Goal: Transaction & Acquisition: Download file/media

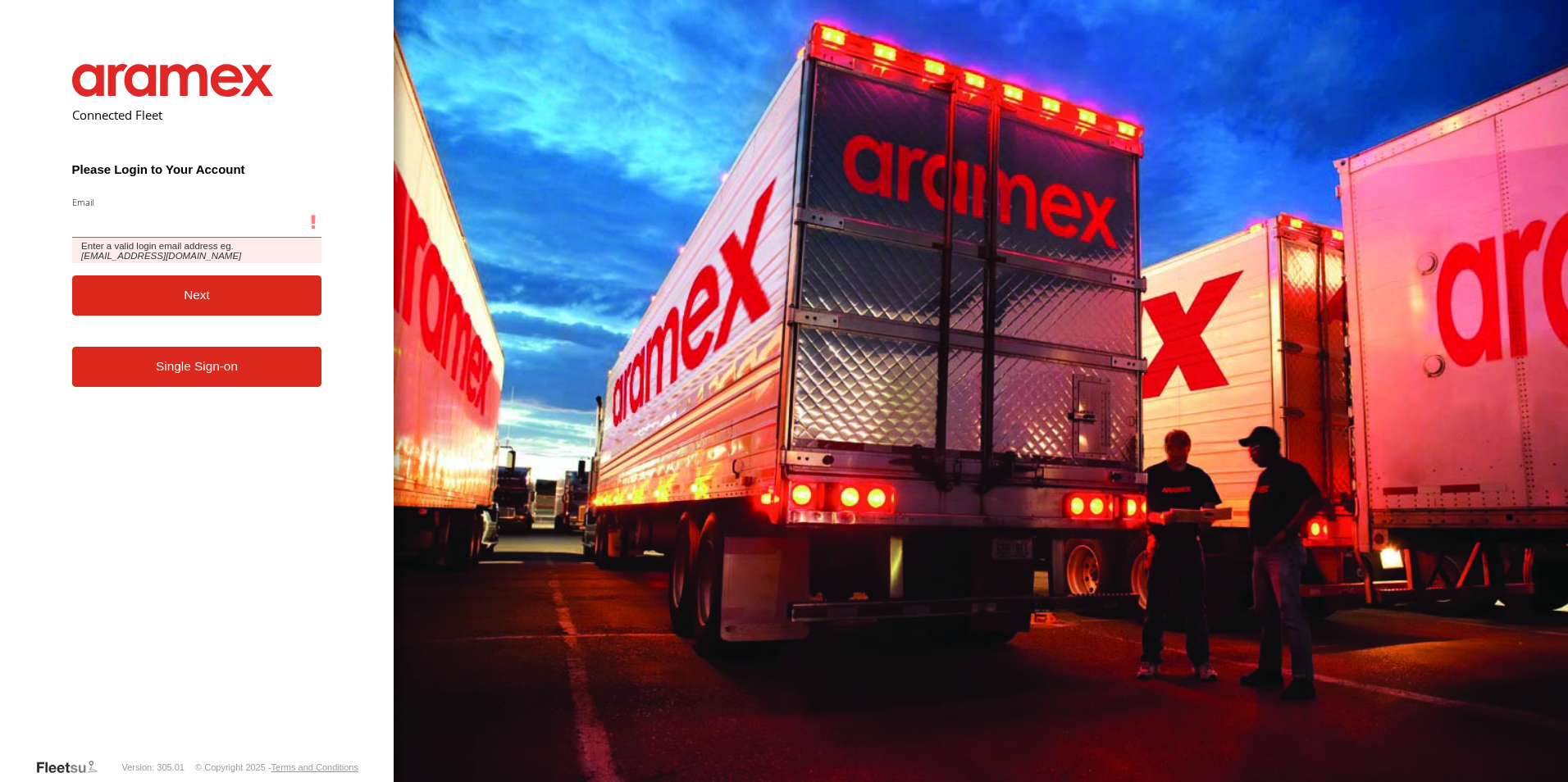
click at [222, 226] on input "Email" at bounding box center [197, 223] width 250 height 30
paste input "**********"
type input "**********"
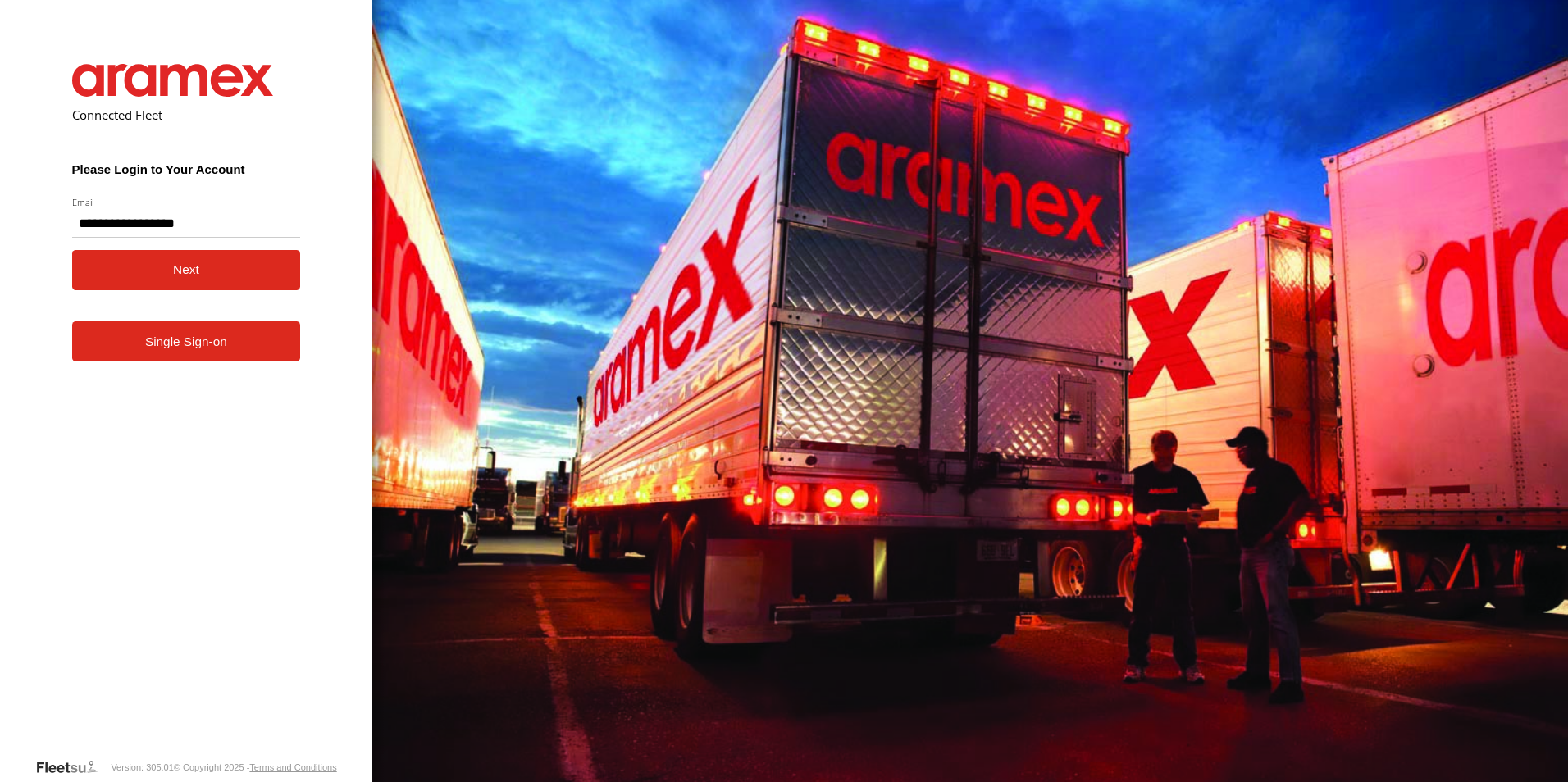
click at [222, 276] on button "Next" at bounding box center [187, 270] width 229 height 40
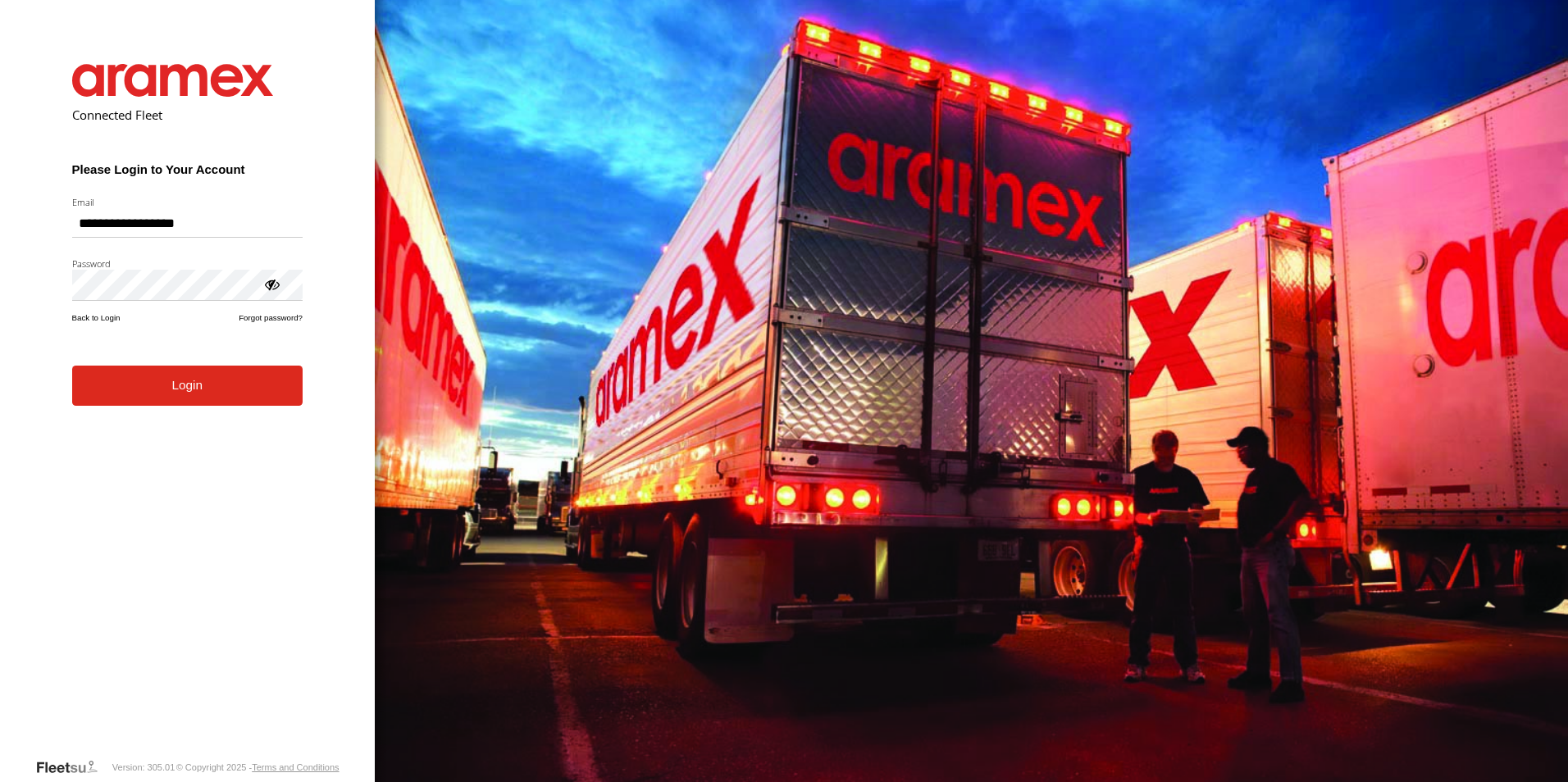
click at [224, 400] on button "Login" at bounding box center [187, 386] width 230 height 40
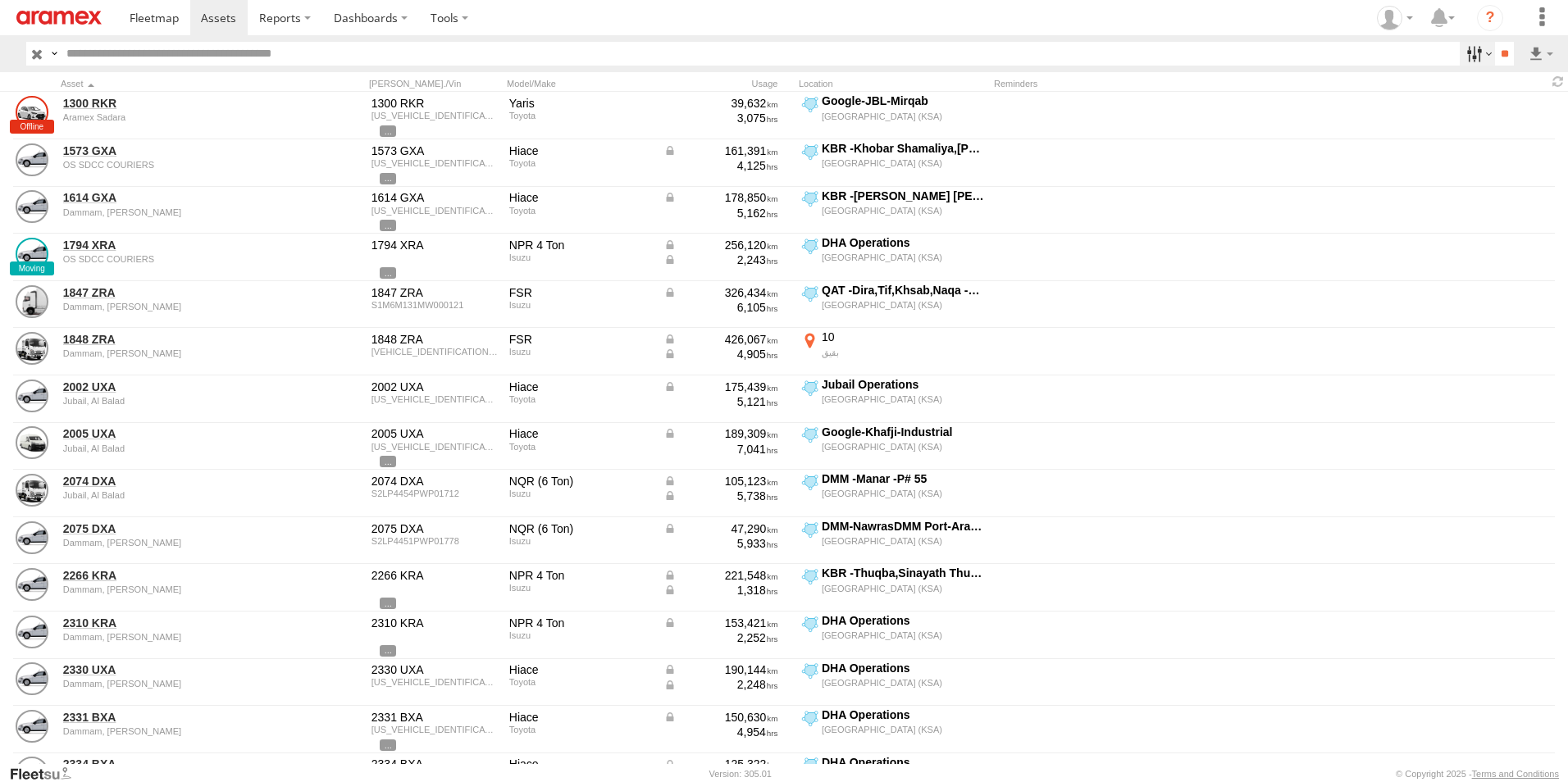
click at [1480, 57] on label at bounding box center [1478, 54] width 35 height 24
click at [0, 0] on span "[GEOGRAPHIC_DATA] (KSA)" at bounding box center [0, 0] width 0 height 0
click at [0, 0] on span "DHA - Dharan" at bounding box center [0, 0] width 0 height 0
click at [0, 0] on span "DHA Logistics" at bounding box center [0, 0] width 0 height 0
click at [0, 0] on span "Defleeted Vehicles DHA" at bounding box center [0, 0] width 0 height 0
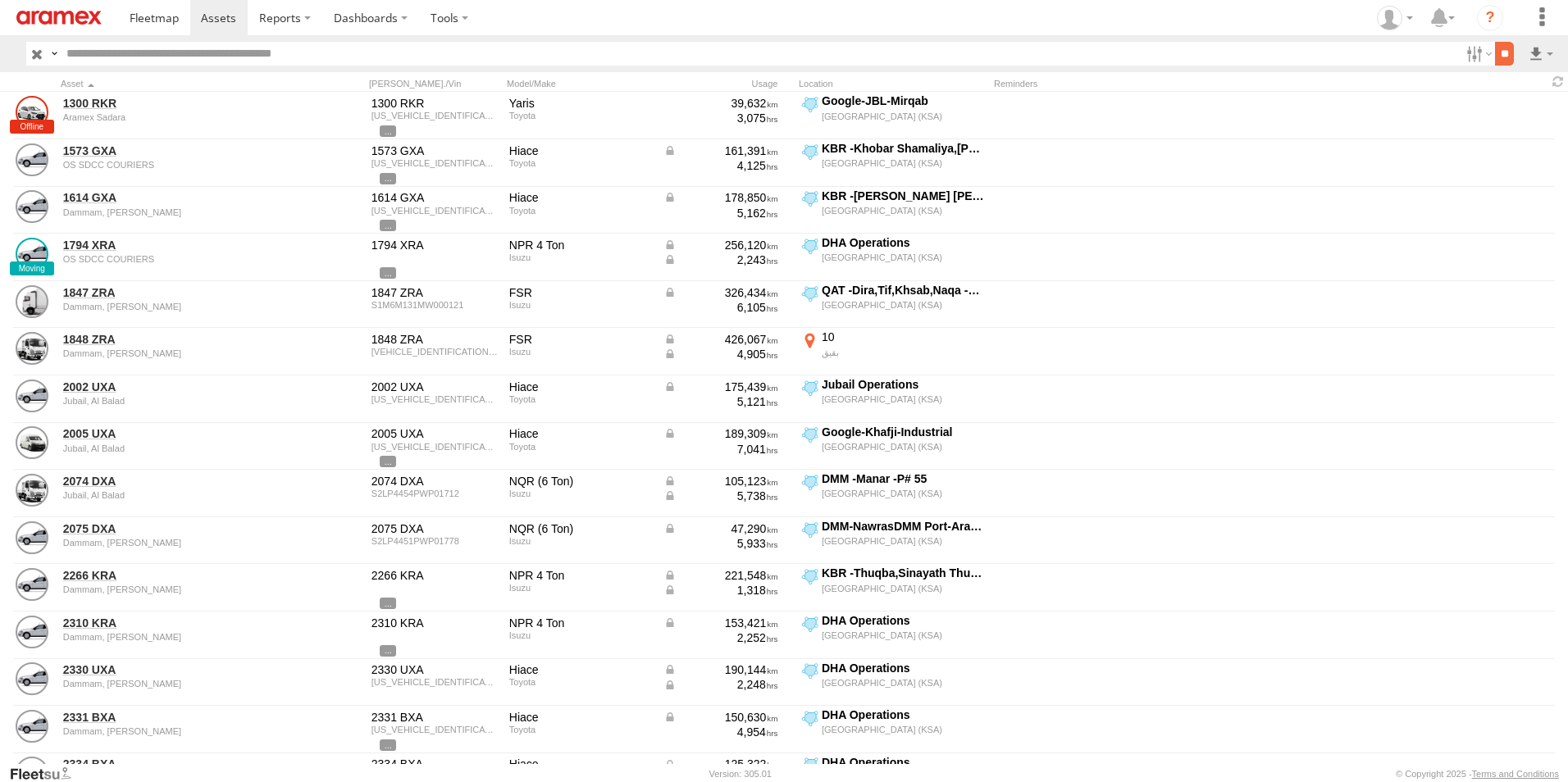
click at [1497, 51] on input "**" at bounding box center [1505, 54] width 19 height 24
click at [1534, 50] on label at bounding box center [1540, 54] width 28 height 24
click at [1541, 109] on label at bounding box center [1498, 113] width 100 height 24
click at [0, 0] on label "Asset ID" at bounding box center [0, 0] width 0 height 0
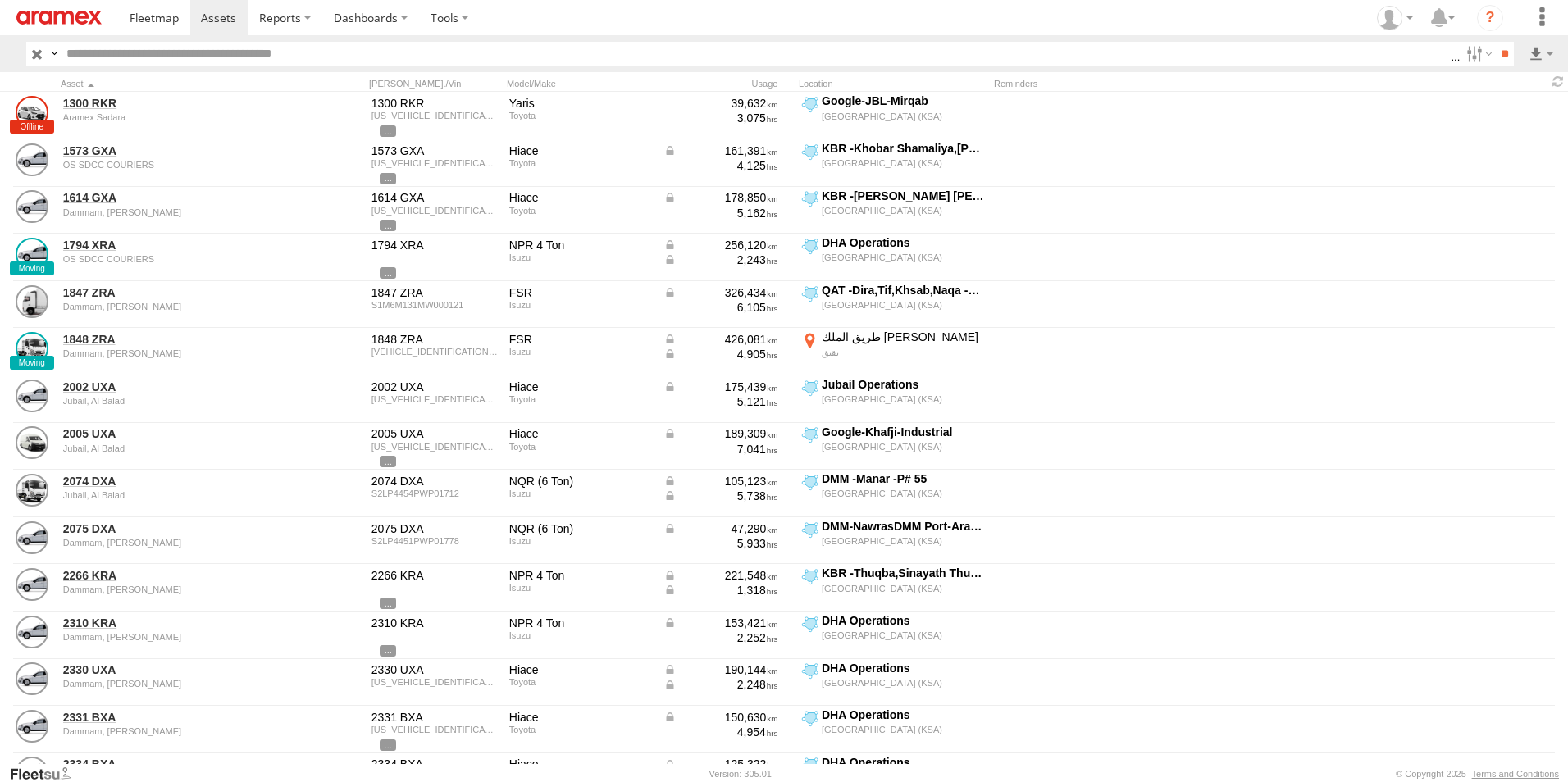
click at [0, 0] on label "VIN" at bounding box center [0, 0] width 0 height 0
click at [0, 0] on label "ODO" at bounding box center [0, 0] width 0 height 0
click at [0, 0] on label "Reminders" at bounding box center [0, 0] width 0 height 0
click at [0, 0] on label "Street Number" at bounding box center [0, 0] width 0 height 0
click at [0, 0] on label "Street Name / Fence Name" at bounding box center [0, 0] width 0 height 0
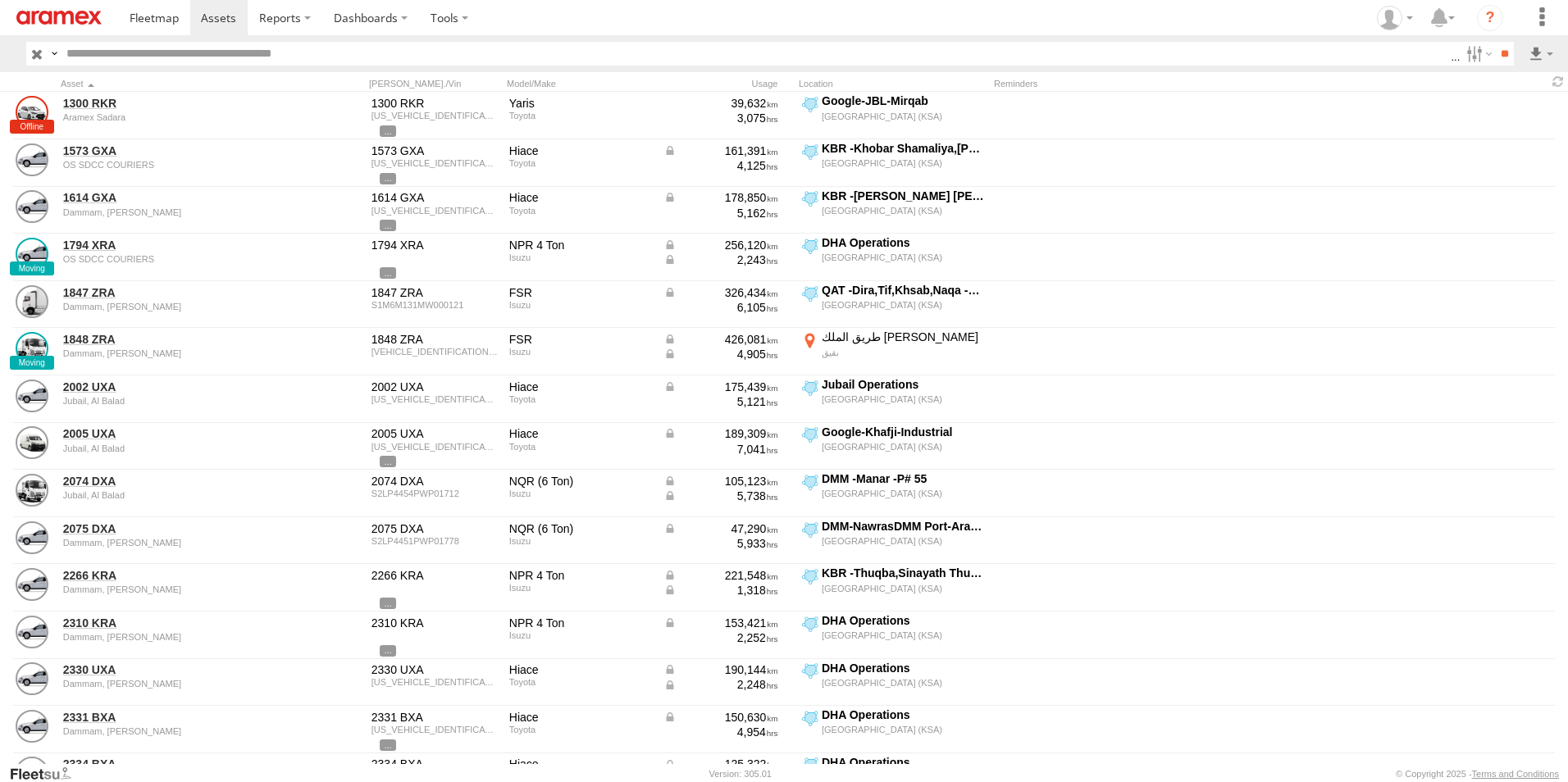
click at [0, 0] on label "Suburb / City" at bounding box center [0, 0] width 0 height 0
click at [0, 0] on label "Postcode / Zipcode" at bounding box center [0, 0] width 0 height 0
click at [0, 0] on label "State" at bounding box center [0, 0] width 0 height 0
click at [0, 0] on label "Country" at bounding box center [0, 0] width 0 height 0
click at [0, 0] on label "Latitude" at bounding box center [0, 0] width 0 height 0
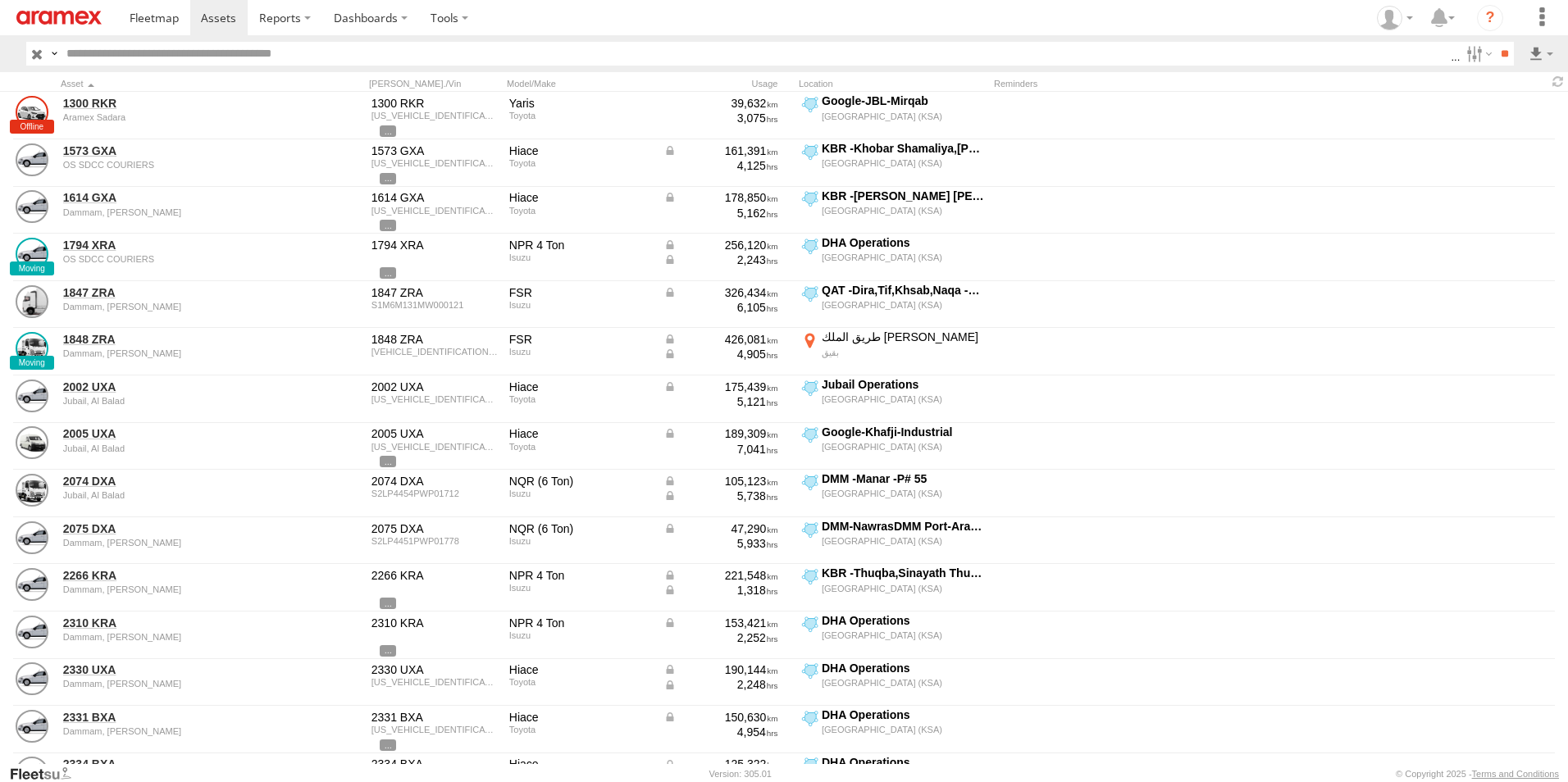
click at [0, 0] on label "Longitude" at bounding box center [0, 0] width 0 height 0
click at [0, 0] on label "First Name" at bounding box center [0, 0] width 0 height 0
click at [0, 0] on label "Last Name" at bounding box center [0, 0] width 0 height 0
click at [0, 0] on button "Export" at bounding box center [0, 0] width 0 height 0
click at [0, 0] on label "×" at bounding box center [0, 0] width 0 height 0
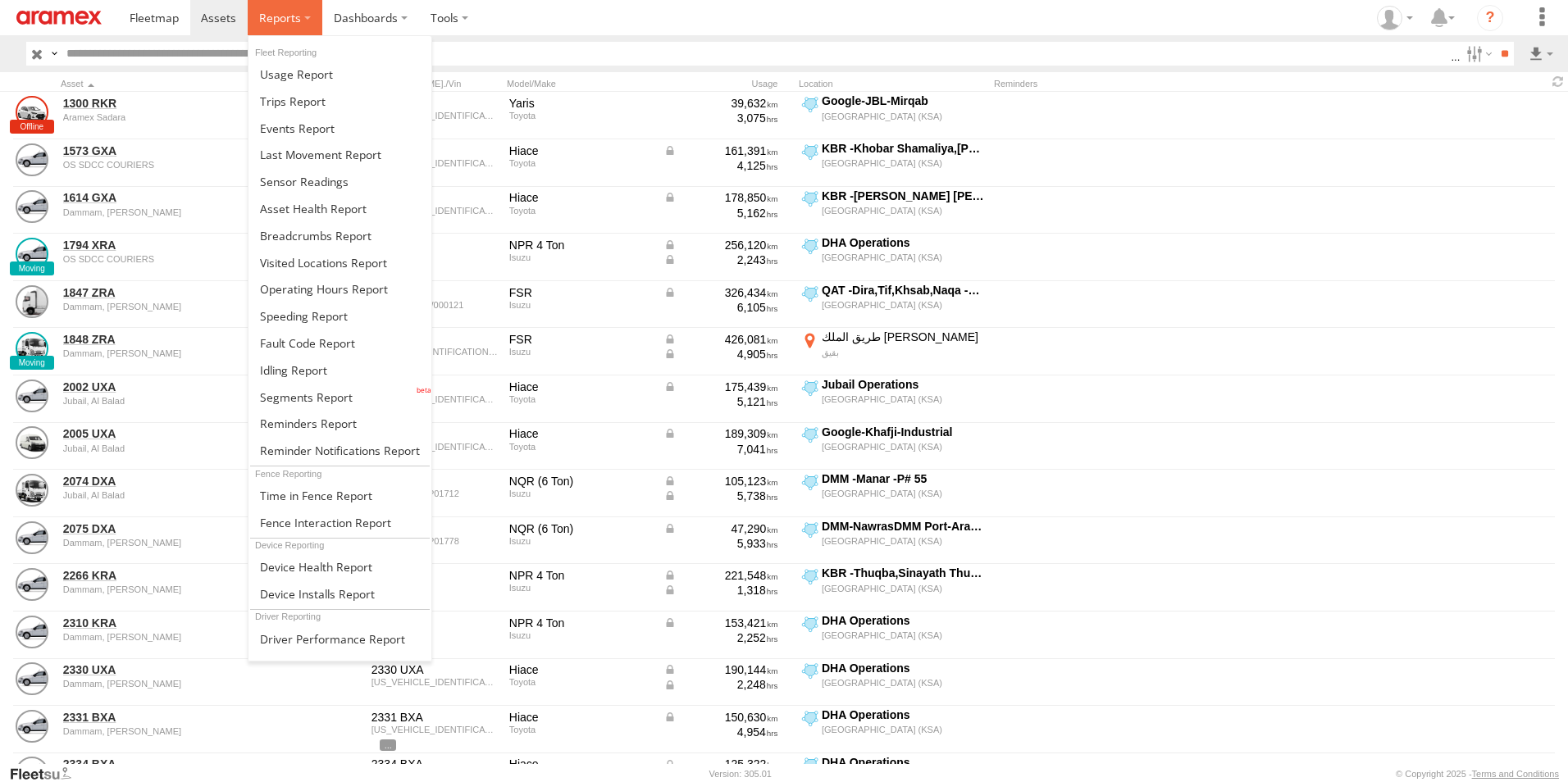
click at [304, 16] on label at bounding box center [284, 18] width 74 height 35
click at [348, 148] on span at bounding box center [321, 154] width 122 height 15
